Goal: Information Seeking & Learning: Check status

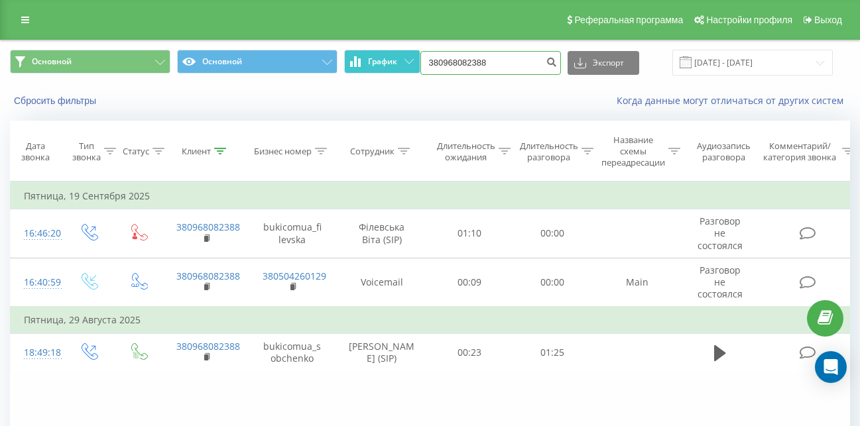
drag, startPoint x: 513, startPoint y: 66, endPoint x: 415, endPoint y: 59, distance: 99.0
click at [415, 59] on div "Основной Основной График 380968082388 Экспорт .csv .xls .xlsx 19.06.2025 - 19.0…" at bounding box center [430, 63] width 840 height 26
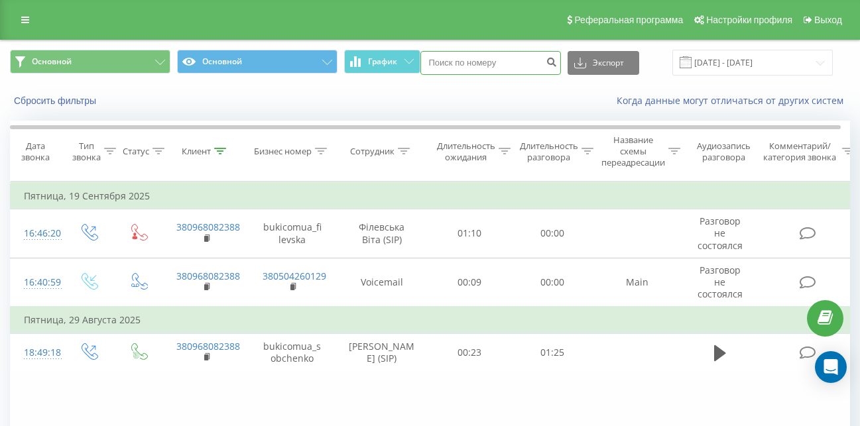
paste input "0674853893"
type input "0674853893"
click at [558, 60] on icon "submit" at bounding box center [552, 60] width 11 height 8
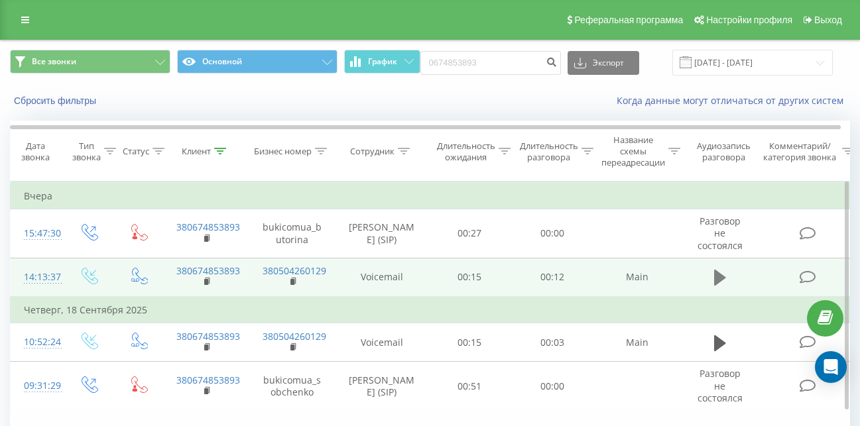
click at [723, 276] on icon at bounding box center [720, 278] width 12 height 16
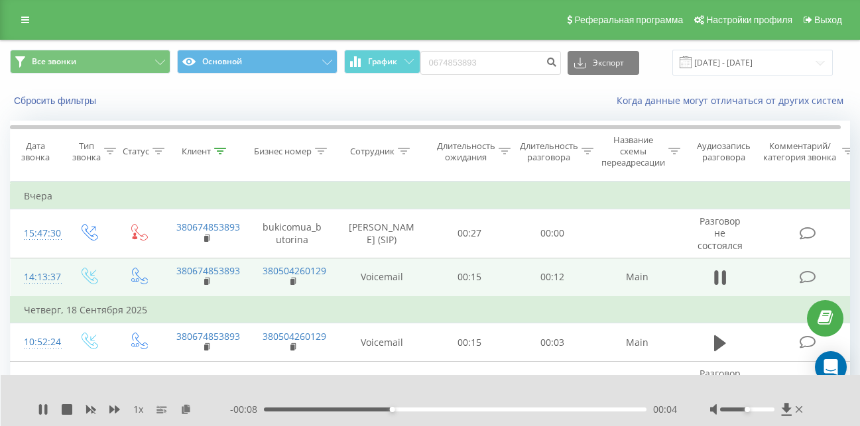
click at [723, 276] on icon at bounding box center [724, 278] width 4 height 15
